Goal: Task Accomplishment & Management: Complete application form

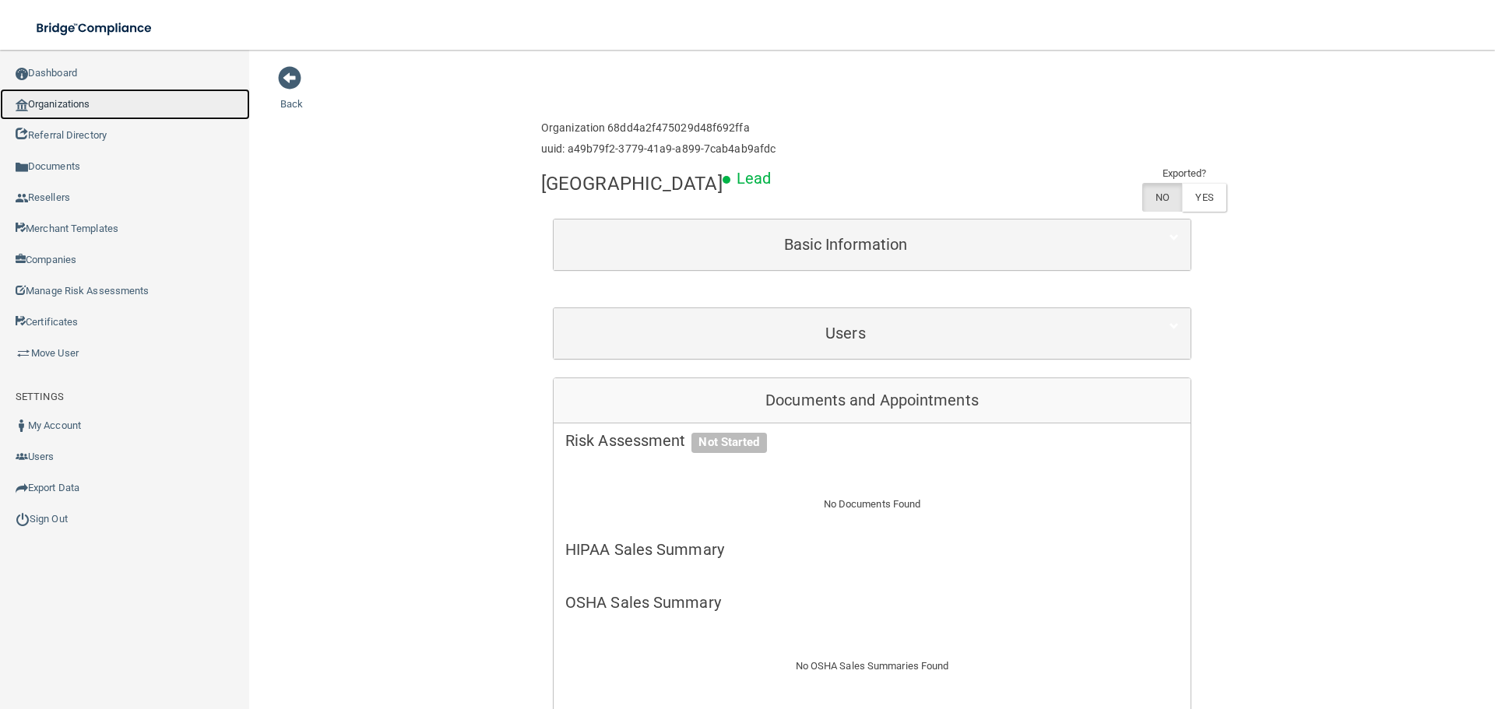
click at [104, 102] on link "Organizations" at bounding box center [125, 104] width 250 height 31
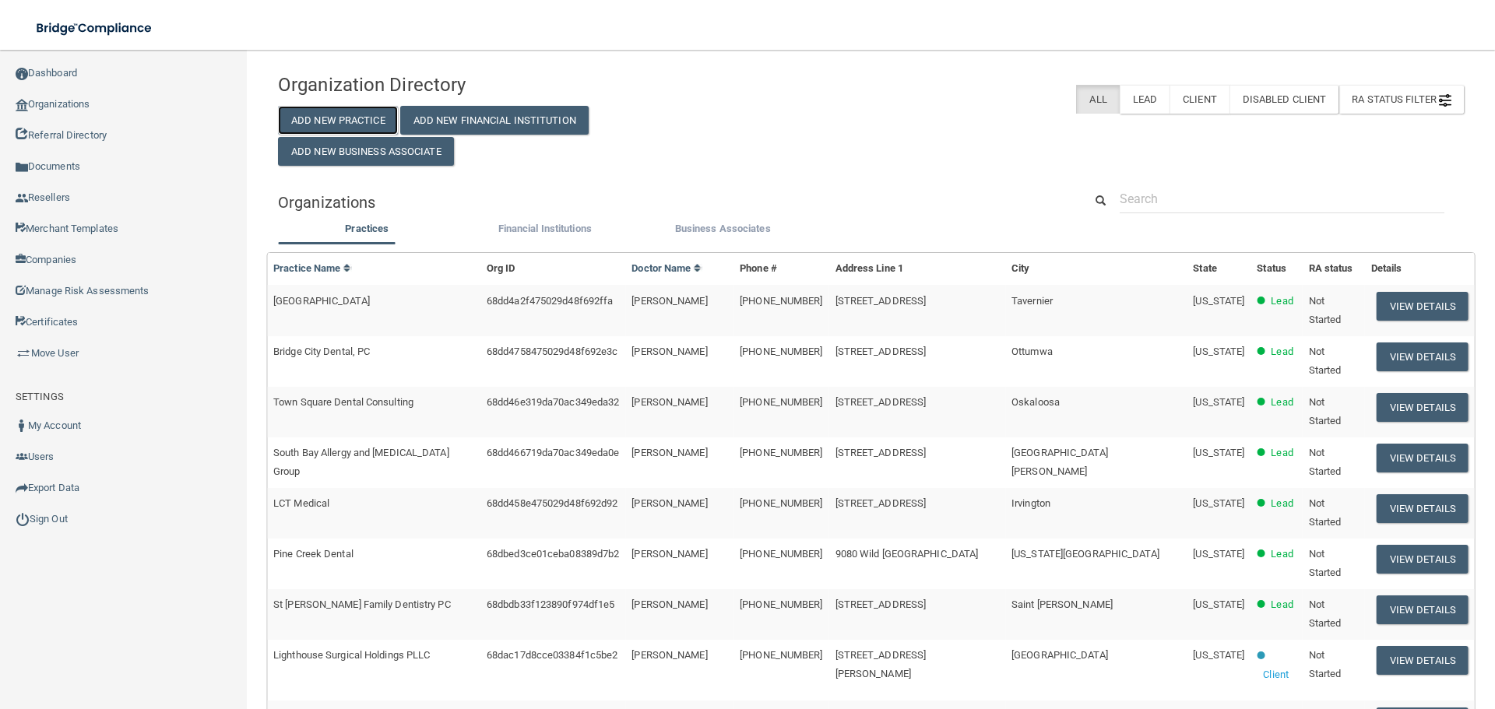
drag, startPoint x: 335, startPoint y: 112, endPoint x: 493, endPoint y: 204, distance: 182.8
click at [335, 112] on button "Add New Practice" at bounding box center [338, 120] width 120 height 29
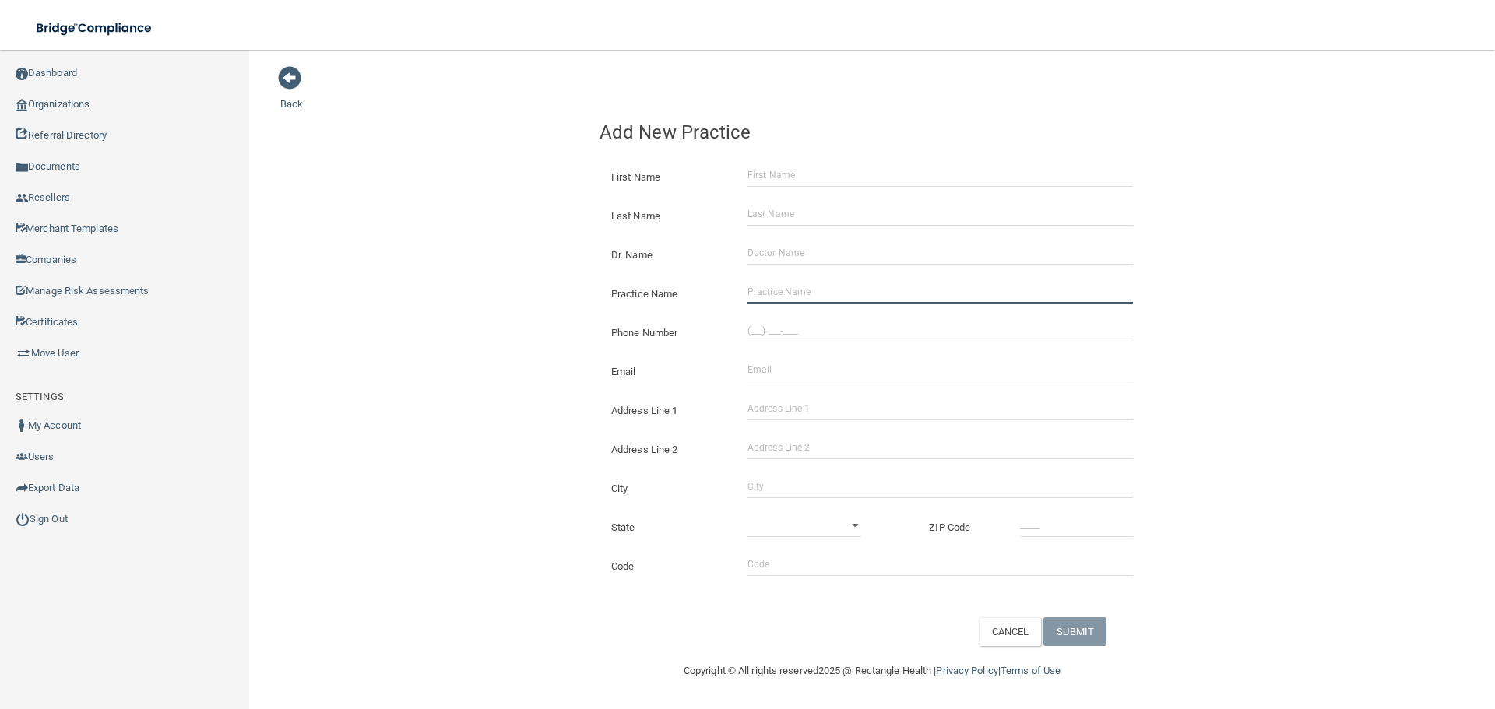
click at [821, 288] on input "Practice Name" at bounding box center [939, 291] width 385 height 23
paste input "Hope Family Dentistry"
type input "Hope Family Dentistry"
drag, startPoint x: 808, startPoint y: 337, endPoint x: 768, endPoint y: 335, distance: 39.8
click at [808, 337] on input "(___) ___-____" at bounding box center [939, 330] width 385 height 23
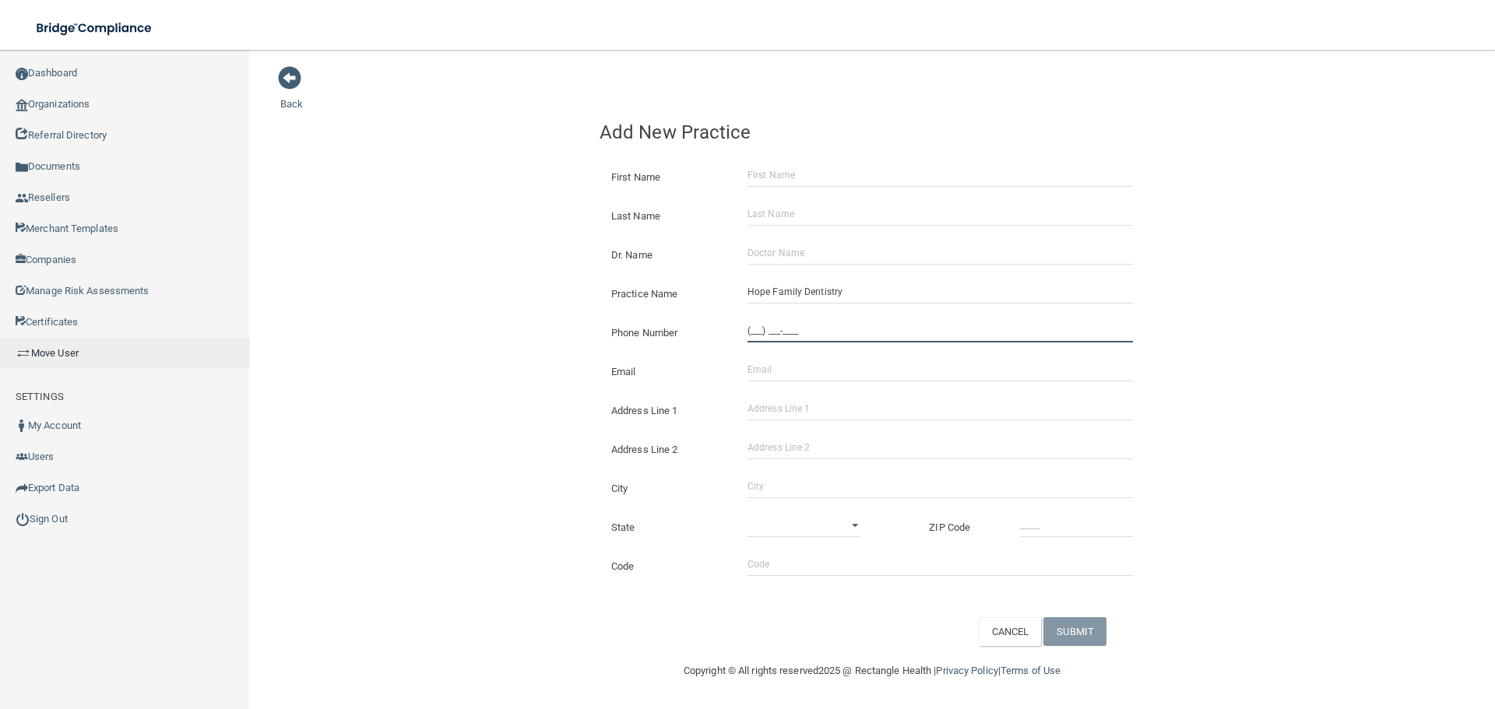
paste input "909) 628-5133"
type input "[PHONE_NUMBER]"
click at [786, 413] on input "Address Line 1" at bounding box center [939, 408] width 385 height 23
paste input "[STREET_ADDRESS]"
type input "[STREET_ADDRESS]"
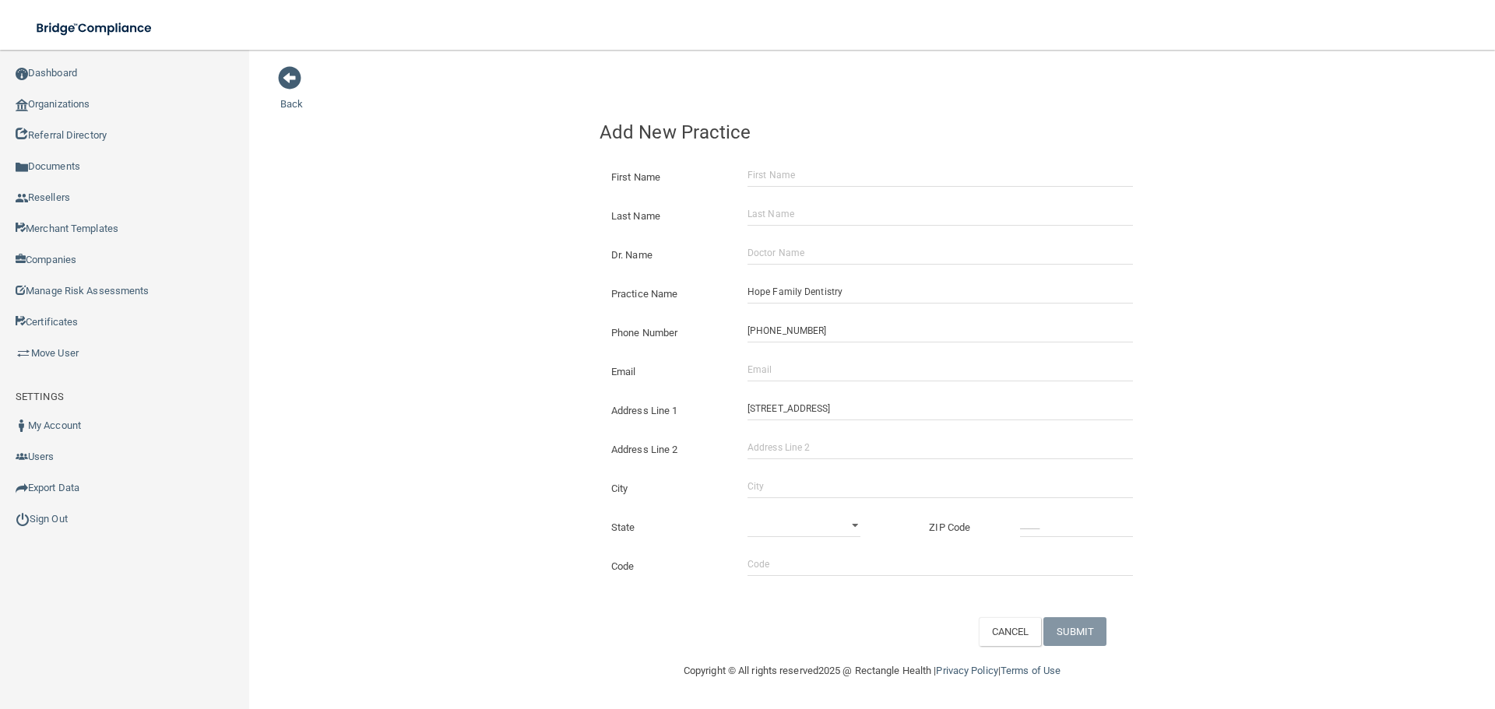
click at [788, 474] on div "City" at bounding box center [872, 482] width 568 height 39
click at [795, 477] on input "City" at bounding box center [939, 486] width 385 height 23
type input "Chino"
click at [804, 530] on select "[US_STATE] [US_STATE] [US_STATE] [US_STATE] [US_STATE] [US_STATE] [US_STATE] [U…" at bounding box center [803, 525] width 113 height 23
select select "4"
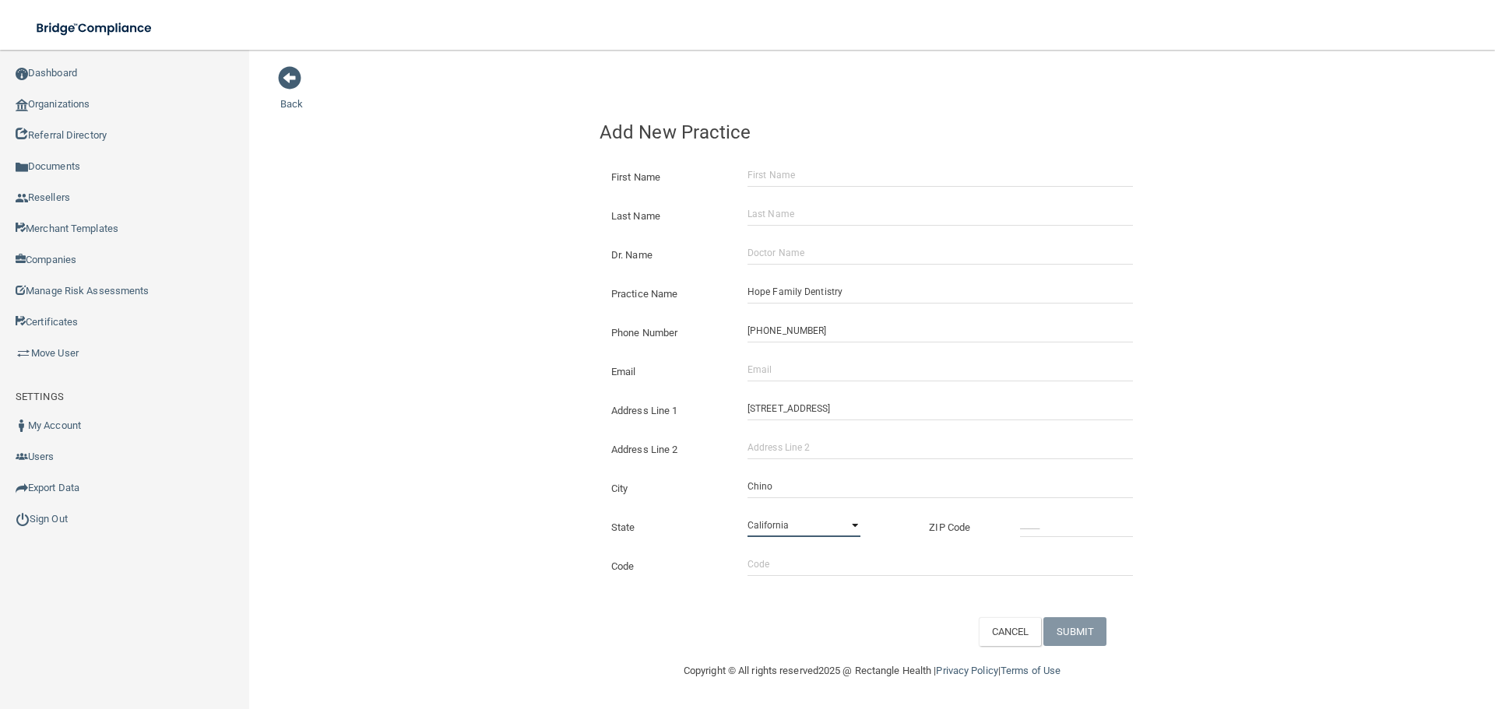
click at [747, 514] on select "[US_STATE] [US_STATE] [US_STATE] [US_STATE] [US_STATE] [US_STATE] [US_STATE] [U…" at bounding box center [803, 525] width 113 height 23
click at [1029, 544] on div "Code" at bounding box center [872, 560] width 568 height 39
click at [1033, 522] on input "_____" at bounding box center [1076, 525] width 113 height 23
type input "91710"
click at [836, 367] on input "Email" at bounding box center [939, 369] width 385 height 23
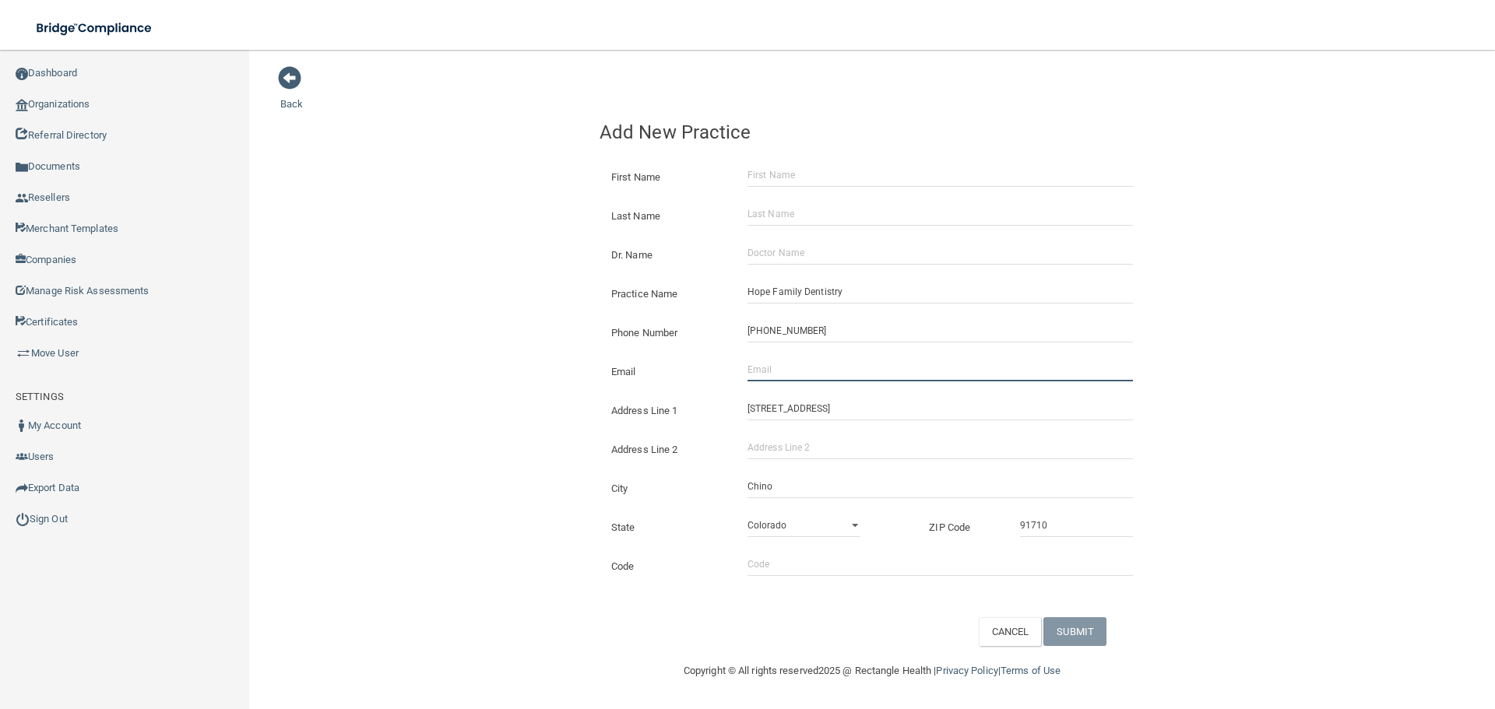
paste input "[EMAIL_ADDRESS][DOMAIN_NAME]"
drag, startPoint x: 768, startPoint y: 379, endPoint x: 448, endPoint y: 363, distance: 319.6
click at [454, 366] on div "Back Add New Practice First Name Last Name Dr. Name Practice Name Hope Family D…" at bounding box center [871, 355] width 1183 height 581
type input "[EMAIL_ADDRESS][DOMAIN_NAME]"
click at [842, 264] on input "Dr. Name" at bounding box center [939, 252] width 385 height 23
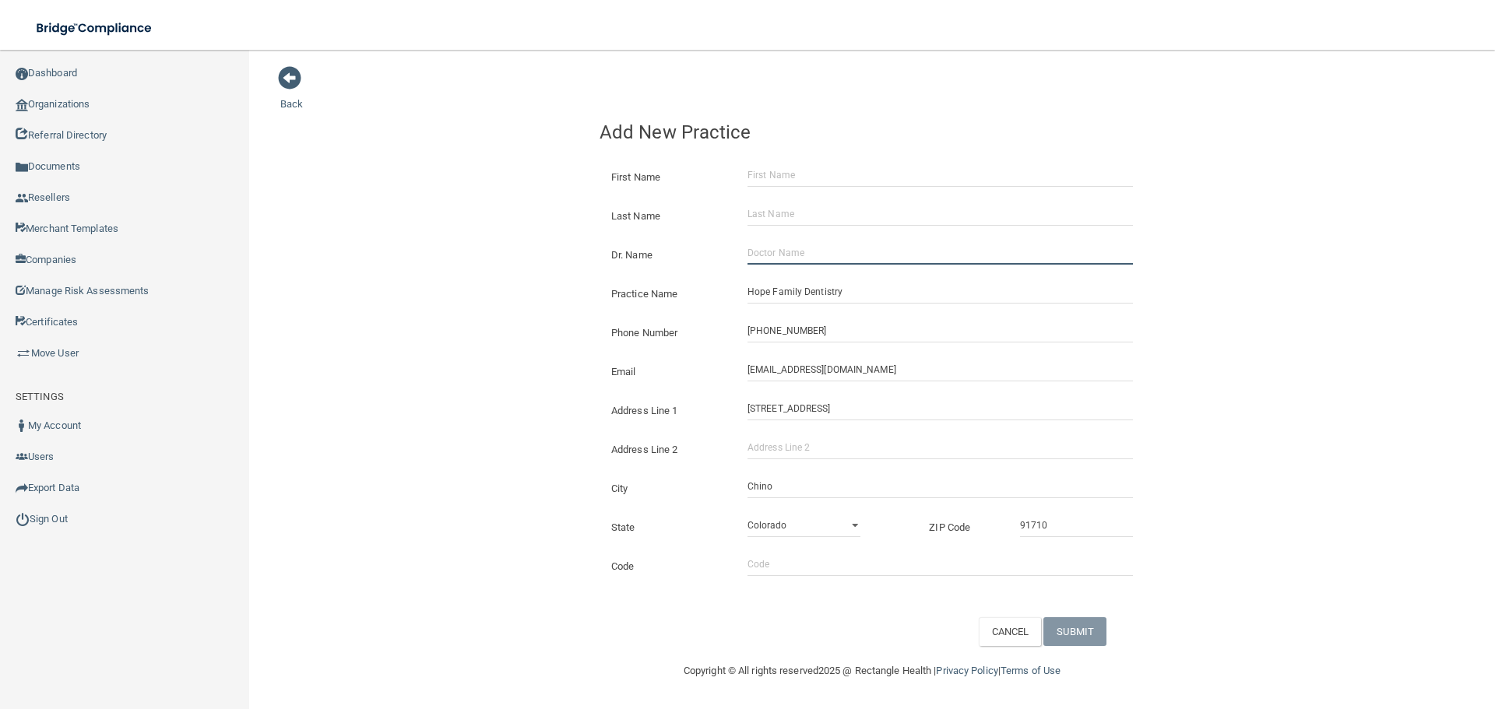
paste input "Select Item 2 [PERSON_NAME]"
click at [806, 256] on input "Select Item 2 [PERSON_NAME]" at bounding box center [939, 252] width 385 height 23
drag, startPoint x: 811, startPoint y: 257, endPoint x: 717, endPoint y: 263, distance: 93.6
click at [717, 241] on div "Dr. Name Select Item 2 [PERSON_NAME]" at bounding box center [872, 241] width 545 height 0
click at [829, 246] on input "Select Item 2 [PERSON_NAME]" at bounding box center [939, 252] width 385 height 23
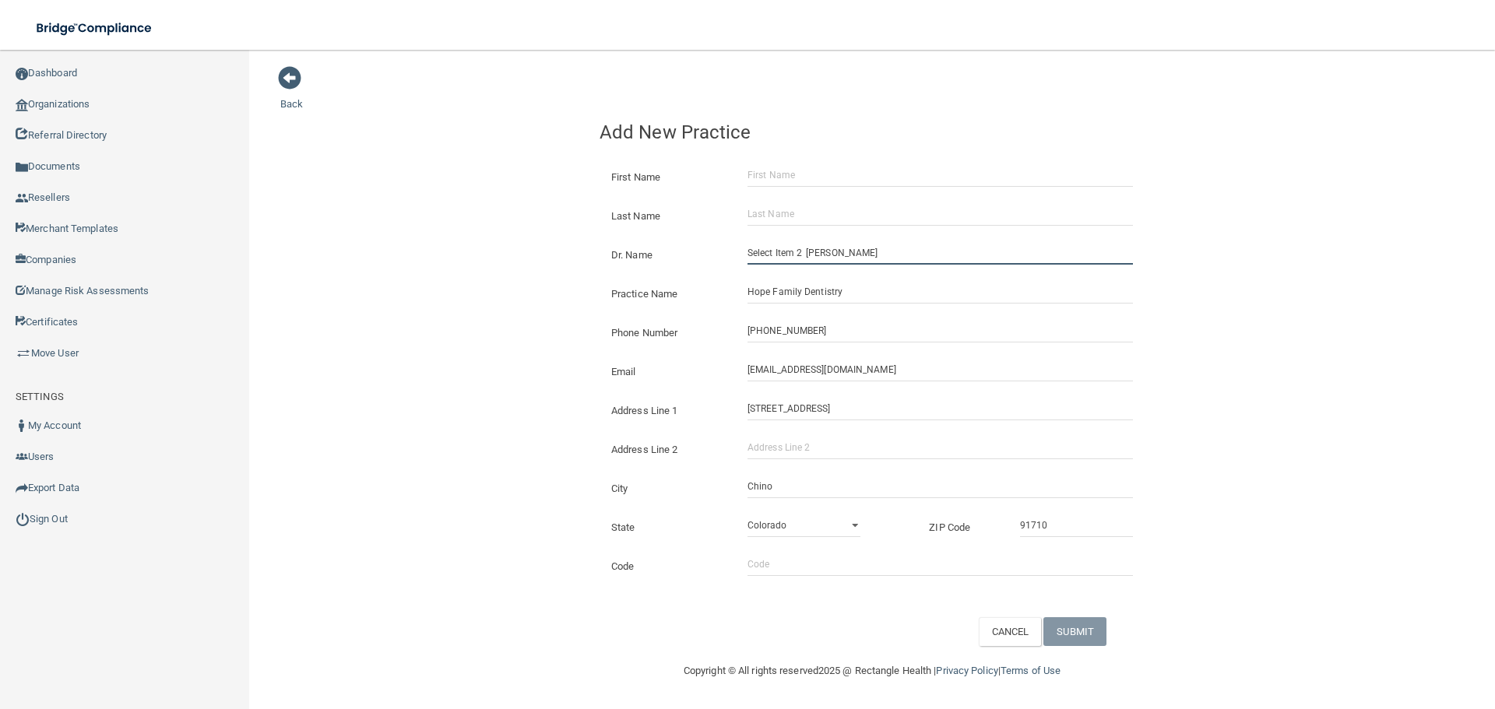
drag, startPoint x: 809, startPoint y: 255, endPoint x: 712, endPoint y: 271, distance: 98.6
click at [712, 271] on form "First Name Last Name Dr. Name Select Item 2 [PERSON_NAME] Practice Name Hope Fa…" at bounding box center [872, 399] width 545 height 494
type input "[PERSON_NAME]"
click at [771, 159] on div "First Name" at bounding box center [872, 171] width 568 height 39
click at [771, 162] on div "First Name" at bounding box center [872, 171] width 568 height 39
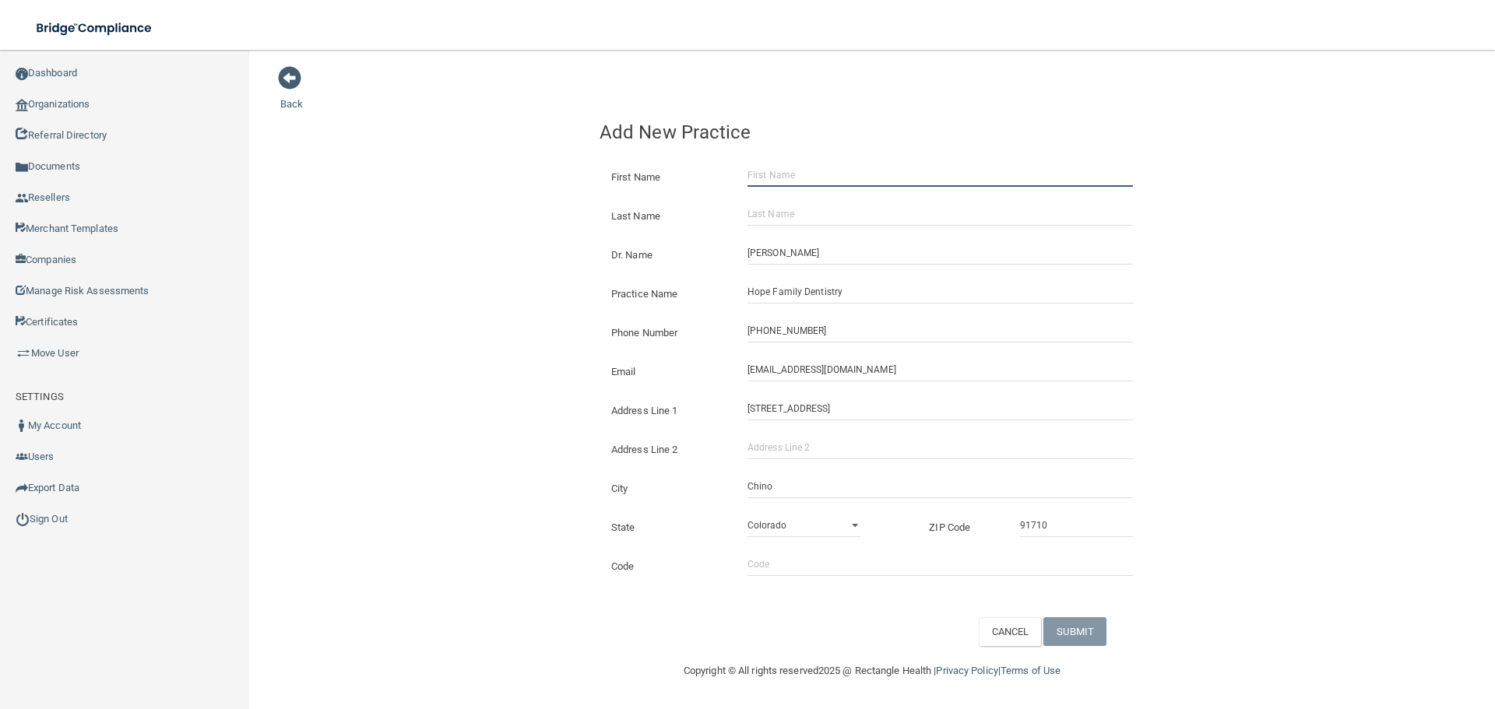
click at [793, 174] on input "First Name" at bounding box center [939, 175] width 385 height 23
paste input "Select Item 1 [PERSON_NAME]"
drag, startPoint x: 811, startPoint y: 177, endPoint x: 740, endPoint y: 178, distance: 70.1
click at [751, 180] on input "Select Item 1 [PERSON_NAME]" at bounding box center [939, 175] width 385 height 23
click at [785, 171] on input "[PERSON_NAME]" at bounding box center [939, 175] width 385 height 23
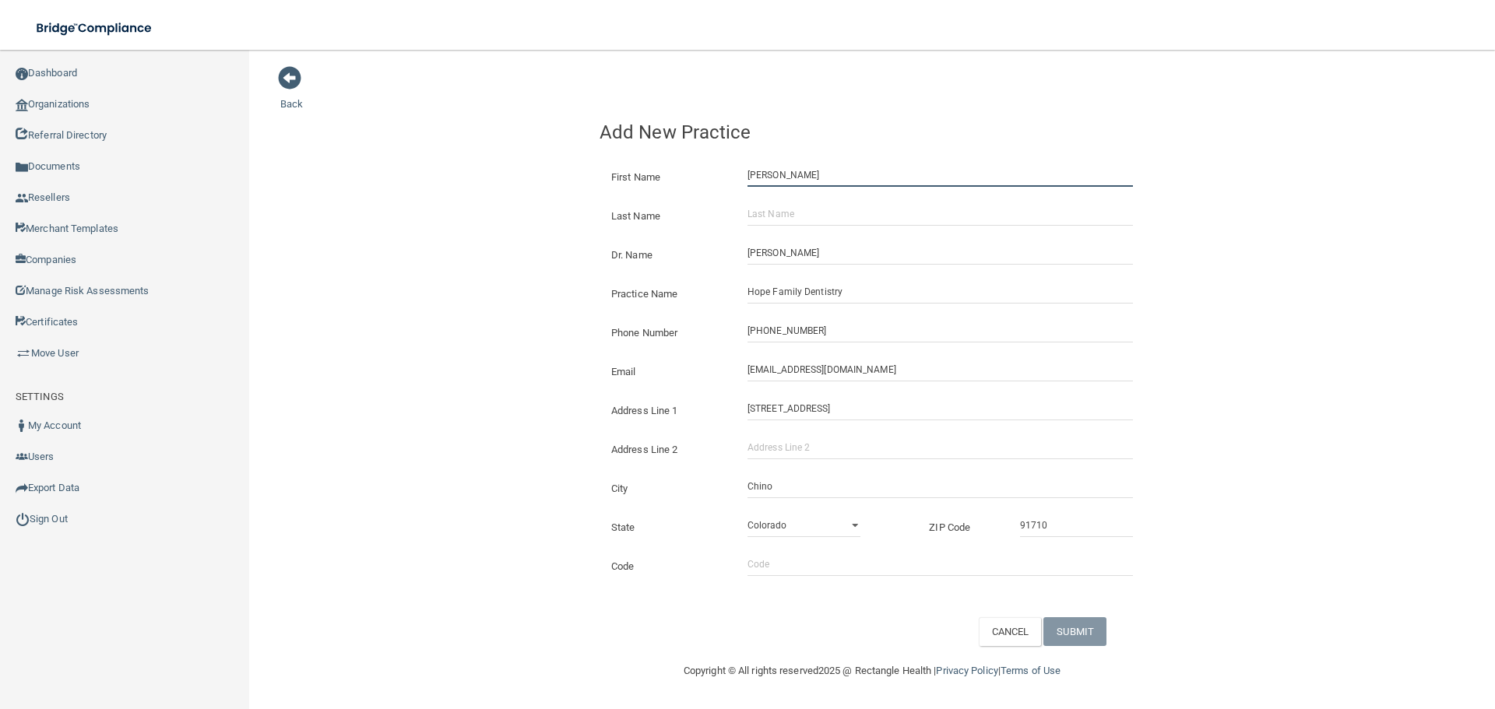
click at [785, 171] on input "[PERSON_NAME]" at bounding box center [939, 175] width 385 height 23
type input "[PERSON_NAME]"
click at [800, 213] on input "Last Name" at bounding box center [939, 213] width 385 height 23
paste input "[PERSON_NAME]"
type input "[PERSON_NAME]"
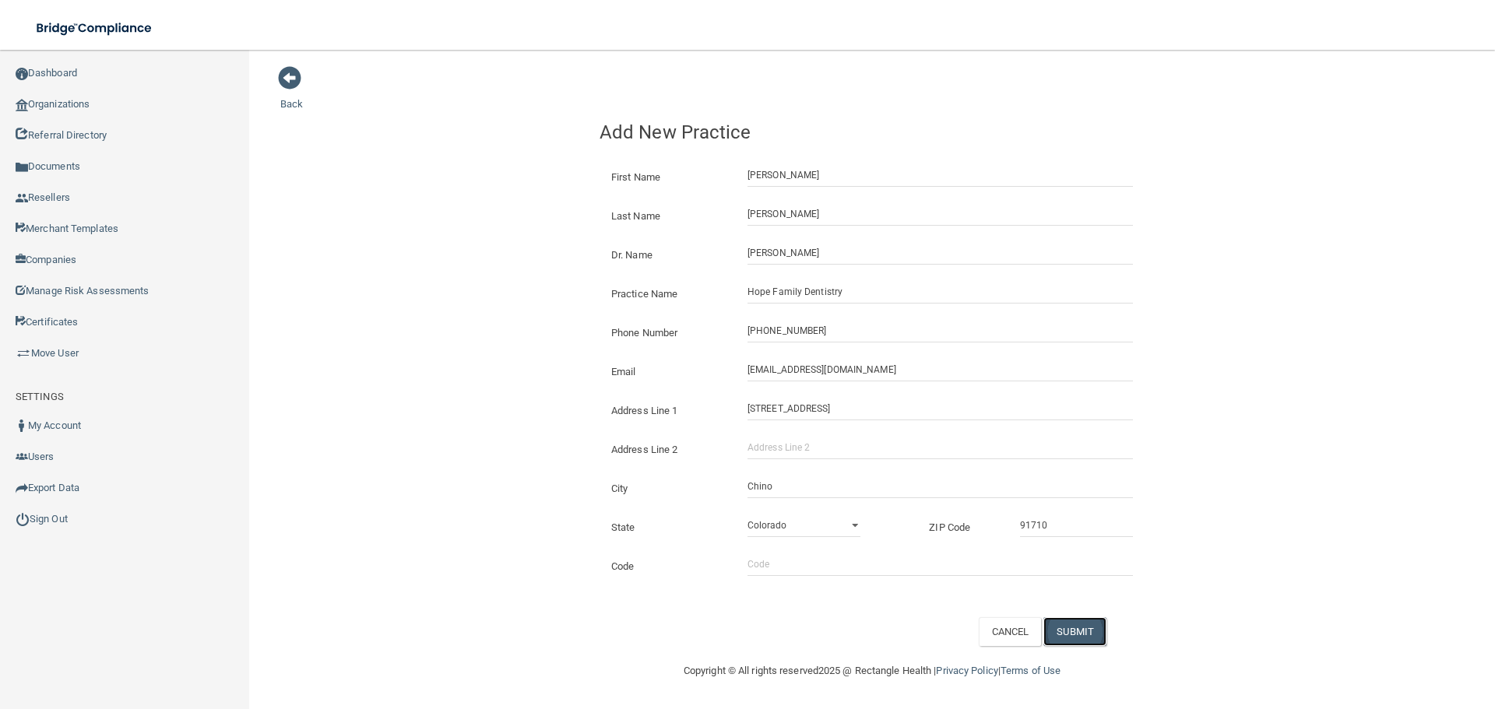
click at [1067, 628] on button "SUBMIT" at bounding box center [1074, 631] width 63 height 29
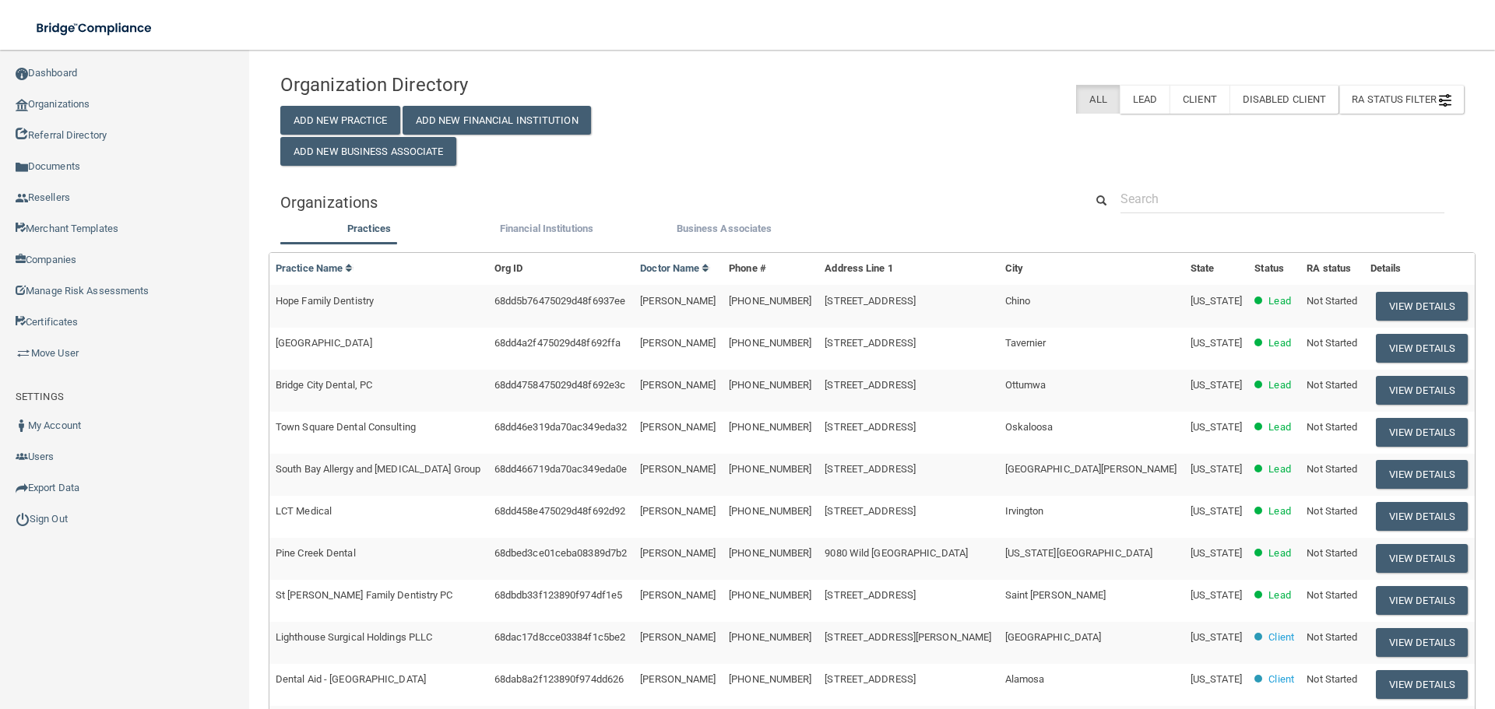
click at [1401, 290] on td "View Details" at bounding box center [1419, 306] width 111 height 42
click at [1388, 325] on td "View Details" at bounding box center [1419, 306] width 111 height 42
click at [1398, 283] on th "Details" at bounding box center [1419, 269] width 111 height 32
click at [1402, 297] on button "View Details" at bounding box center [1422, 306] width 92 height 29
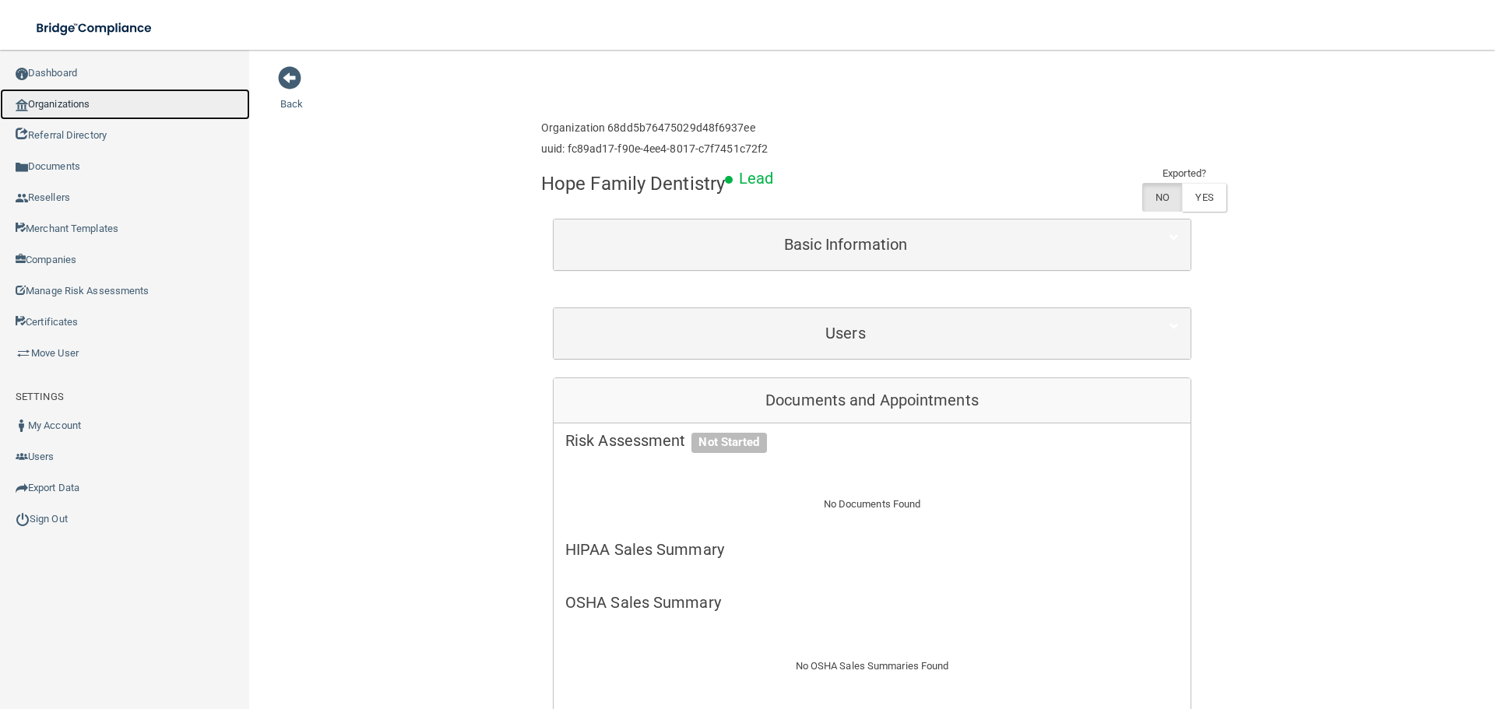
click at [90, 100] on link "Organizations" at bounding box center [125, 104] width 250 height 31
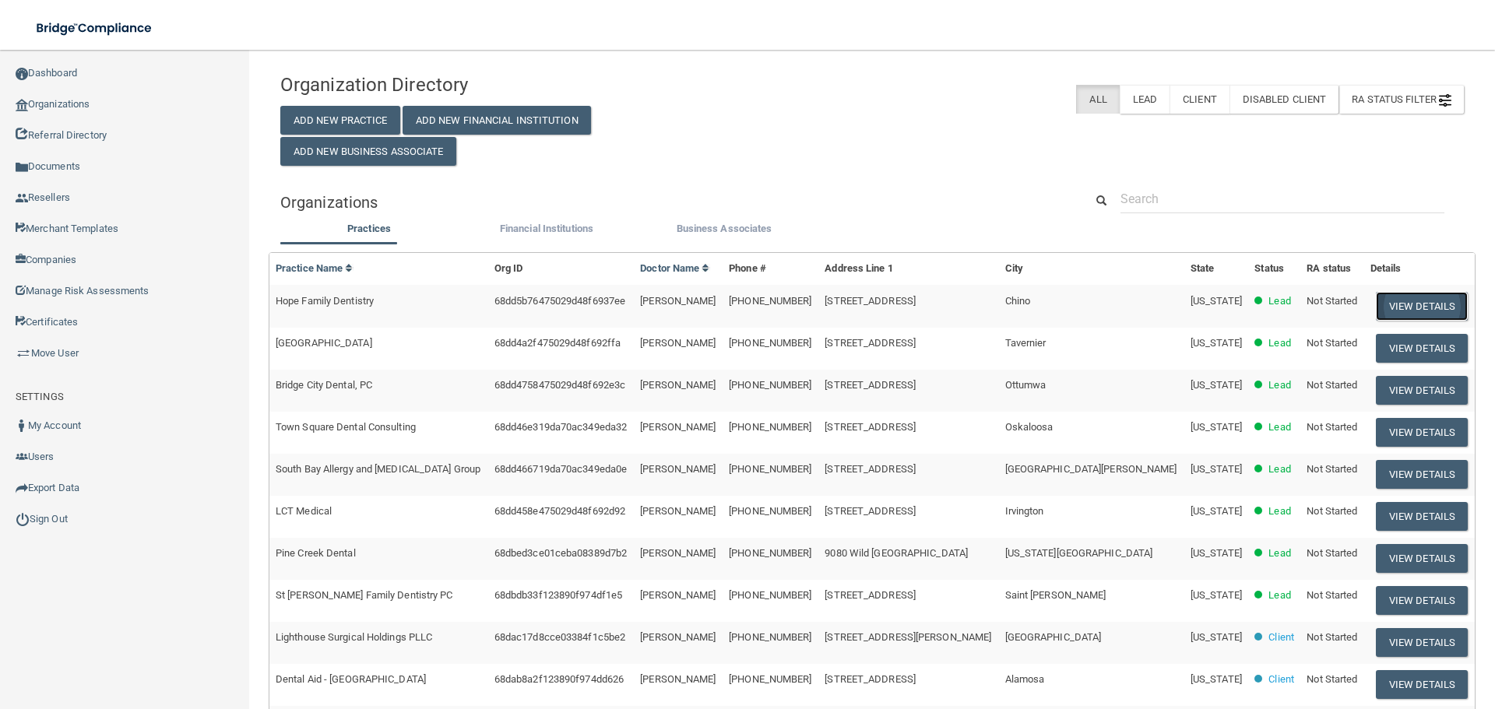
click at [1384, 310] on button "View Details" at bounding box center [1422, 306] width 92 height 29
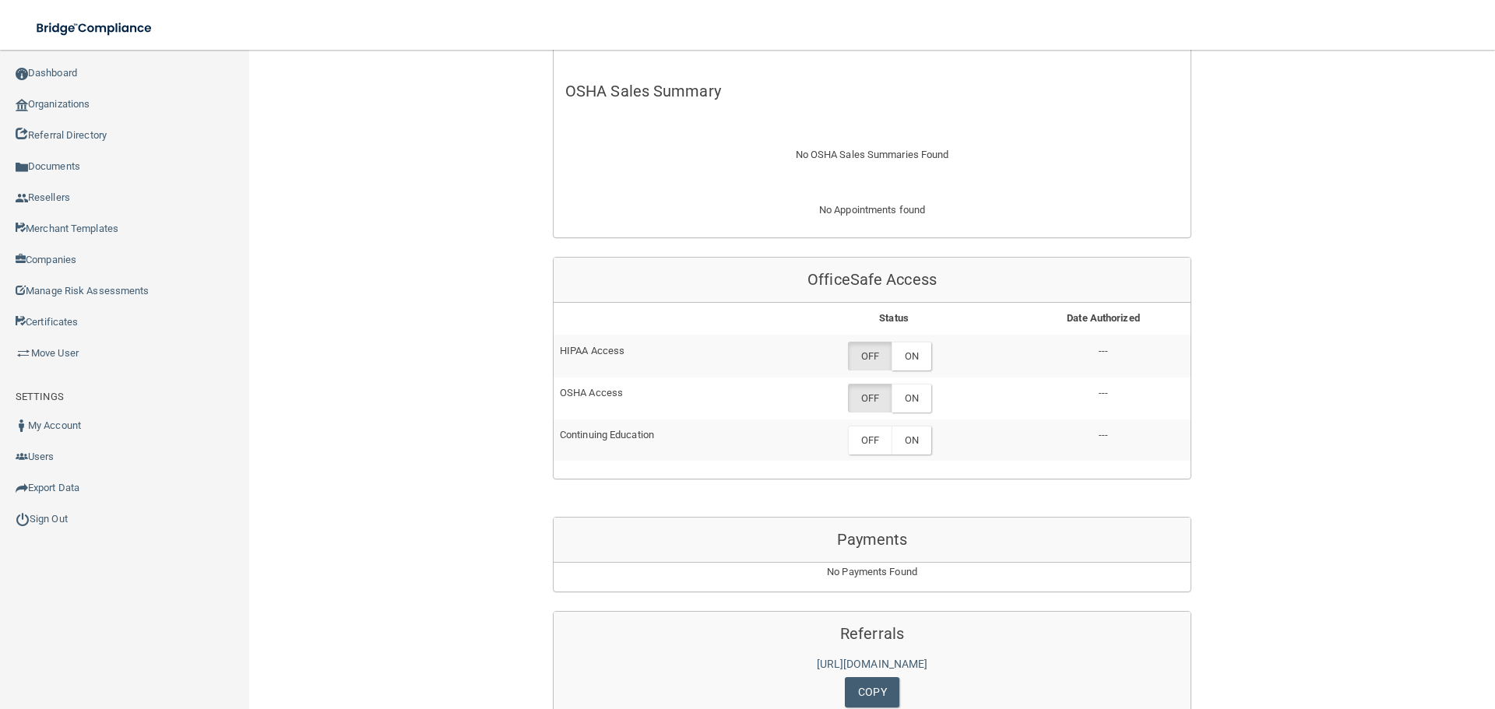
scroll to position [511, 0]
